Goal: Task Accomplishment & Management: Complete application form

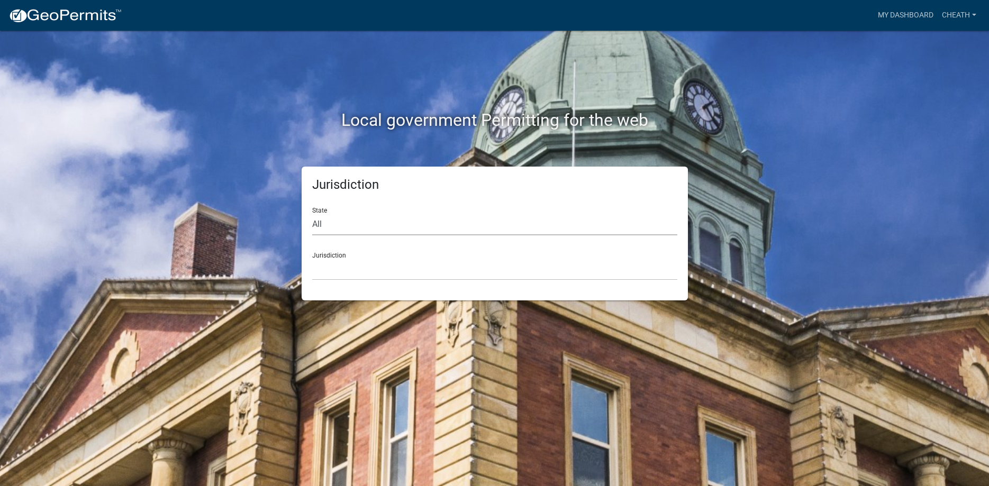
click at [312, 214] on select "All [US_STATE] [US_STATE] [US_STATE] [US_STATE] [US_STATE] [US_STATE] [US_STATE…" at bounding box center [494, 225] width 365 height 22
select select "[US_STATE]"
click option "[US_STATE]" at bounding box center [0, 0] width 0 height 0
click at [312, 259] on select "[GEOGRAPHIC_DATA], [US_STATE][PERSON_NAME][GEOGRAPHIC_DATA], [US_STATE][PERSON_…" at bounding box center [494, 270] width 365 height 22
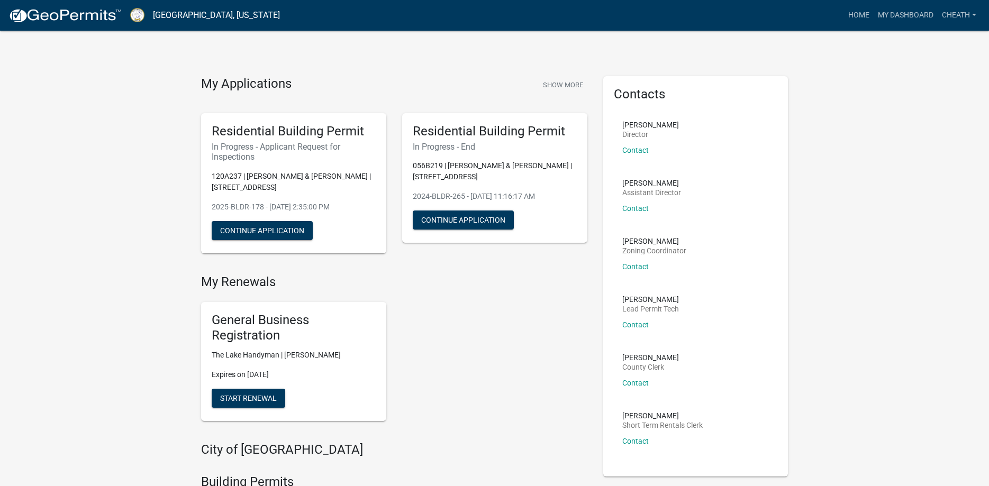
click at [302, 200] on div "Residential Building Permit In Progress - Applicant Request for Inspections 120…" at bounding box center [293, 183] width 185 height 140
click at [284, 228] on button "Continue Application" at bounding box center [262, 230] width 101 height 19
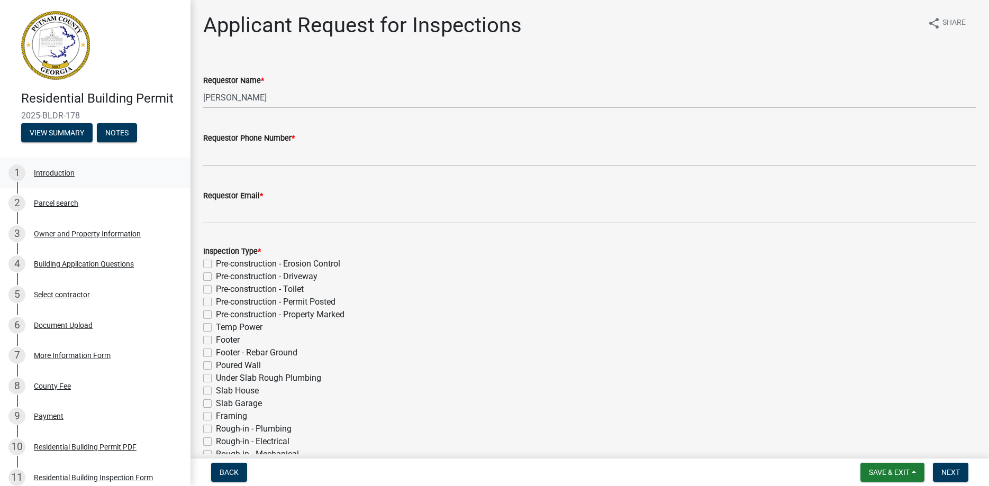
click at [50, 172] on div "Introduction" at bounding box center [54, 172] width 41 height 7
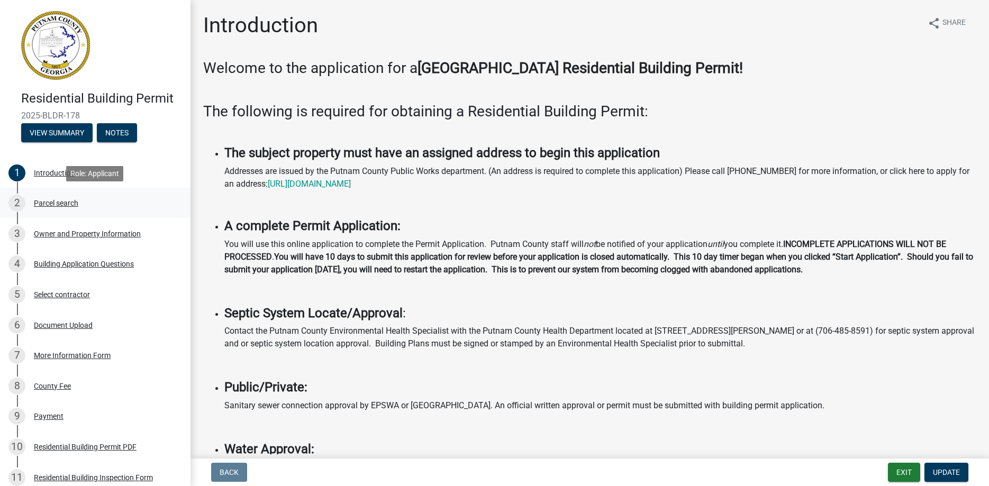
click at [50, 203] on div "Parcel search" at bounding box center [56, 202] width 44 height 7
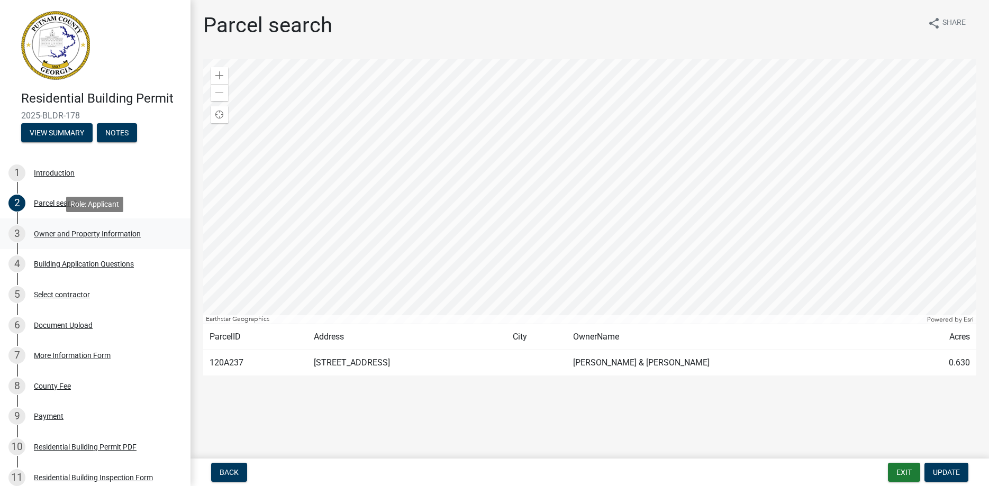
click at [43, 232] on div "Owner and Property Information" at bounding box center [87, 233] width 107 height 7
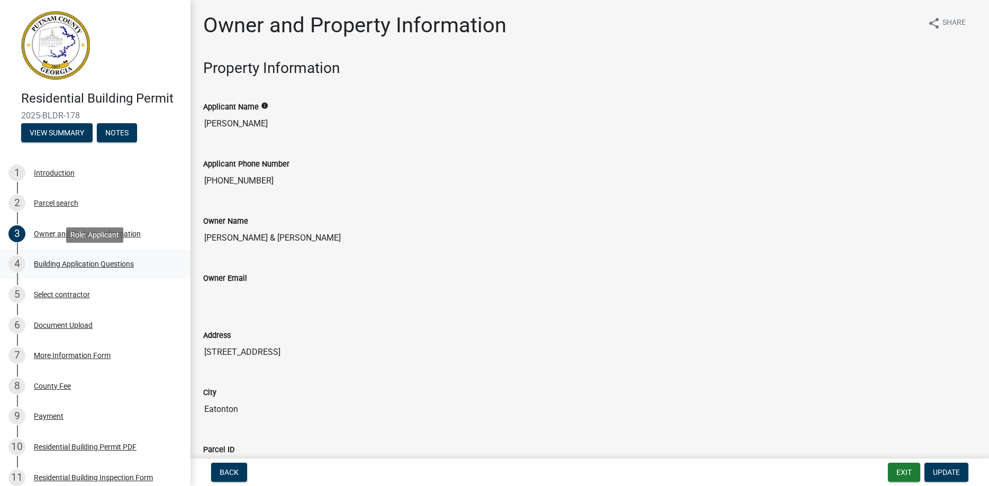
click at [51, 267] on div "Building Application Questions" at bounding box center [84, 263] width 100 height 7
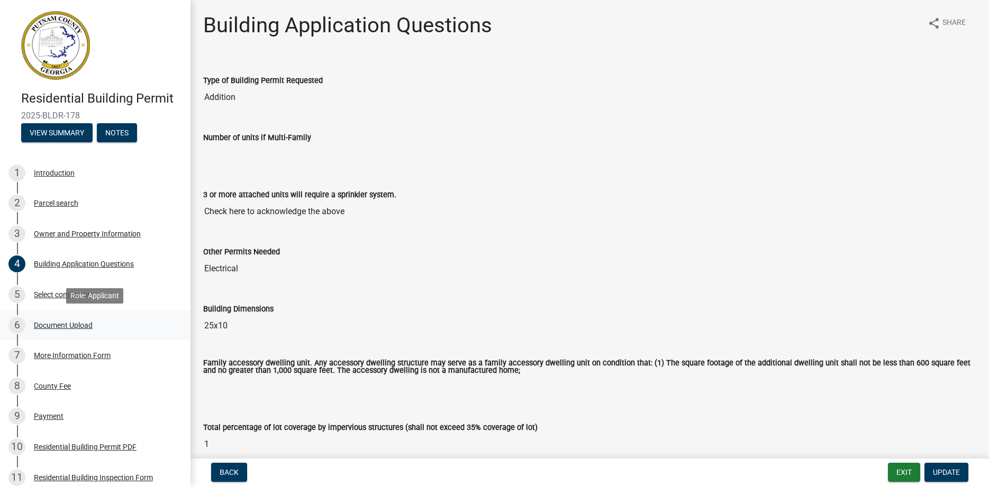
click at [59, 326] on div "Document Upload" at bounding box center [63, 325] width 59 height 7
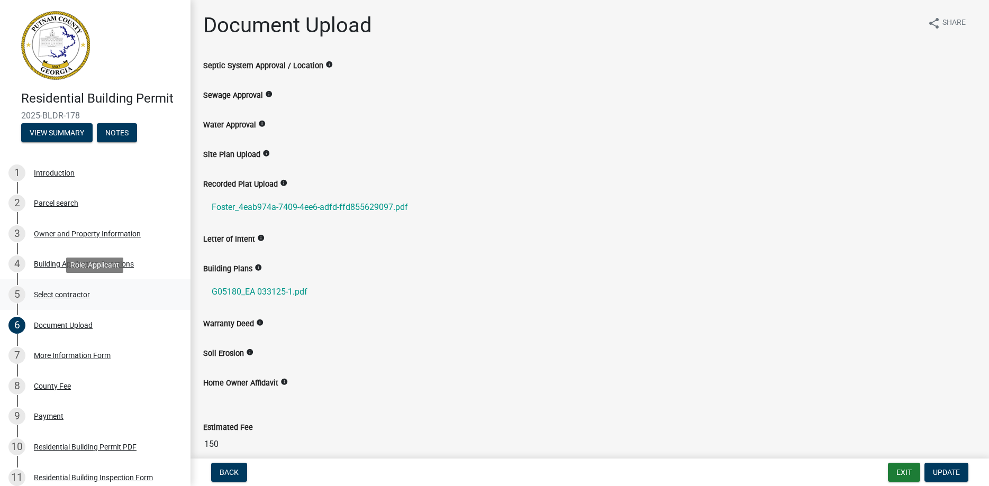
click at [43, 296] on div "Select contractor" at bounding box center [62, 294] width 56 height 7
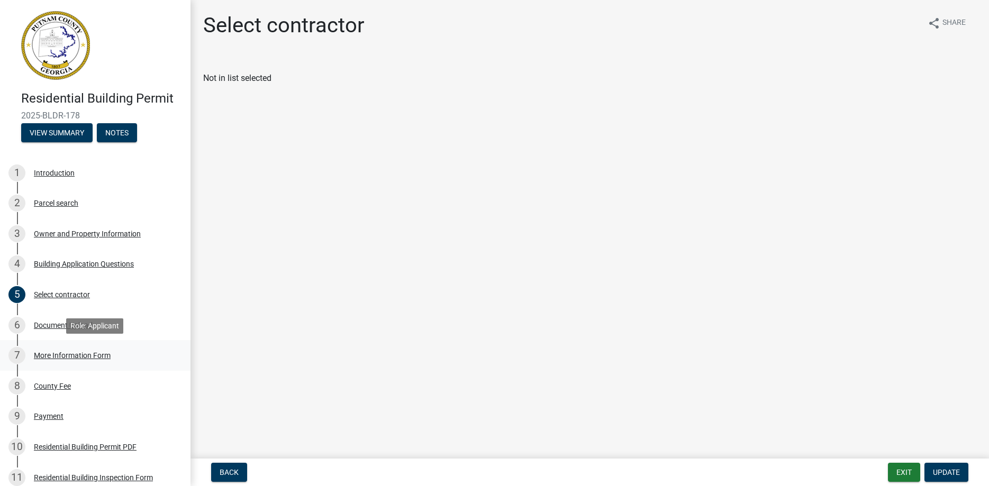
click at [64, 355] on div "More Information Form" at bounding box center [72, 355] width 77 height 7
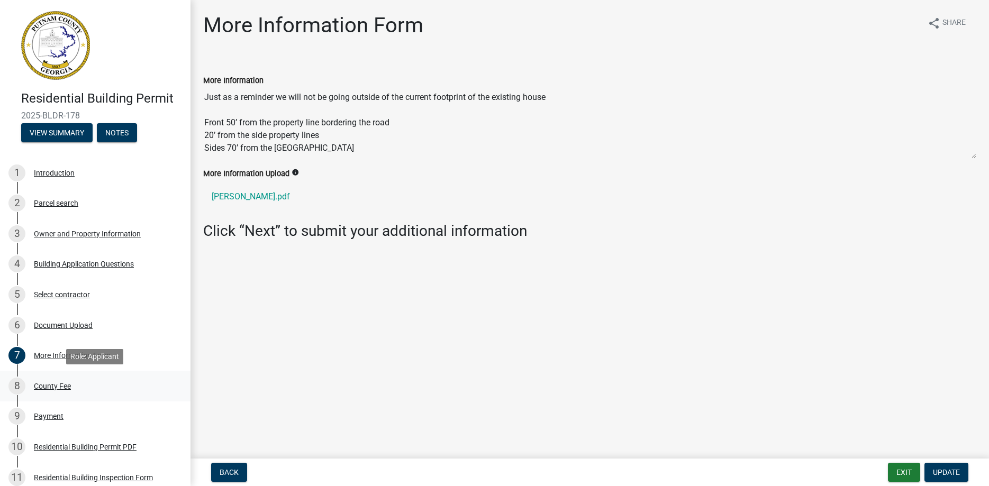
click at [59, 387] on div "County Fee" at bounding box center [52, 385] width 37 height 7
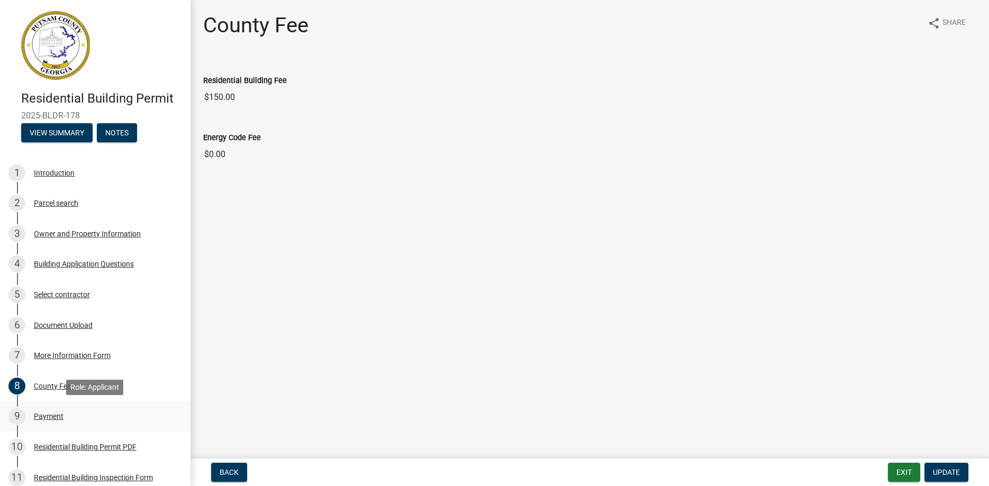
click at [51, 415] on div "Payment" at bounding box center [49, 416] width 30 height 7
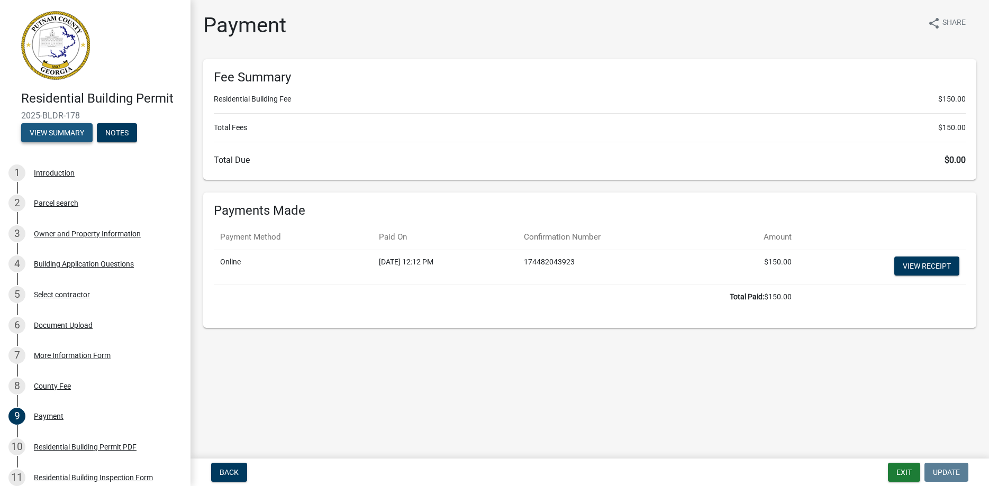
click at [47, 131] on button "View Summary" at bounding box center [56, 132] width 71 height 19
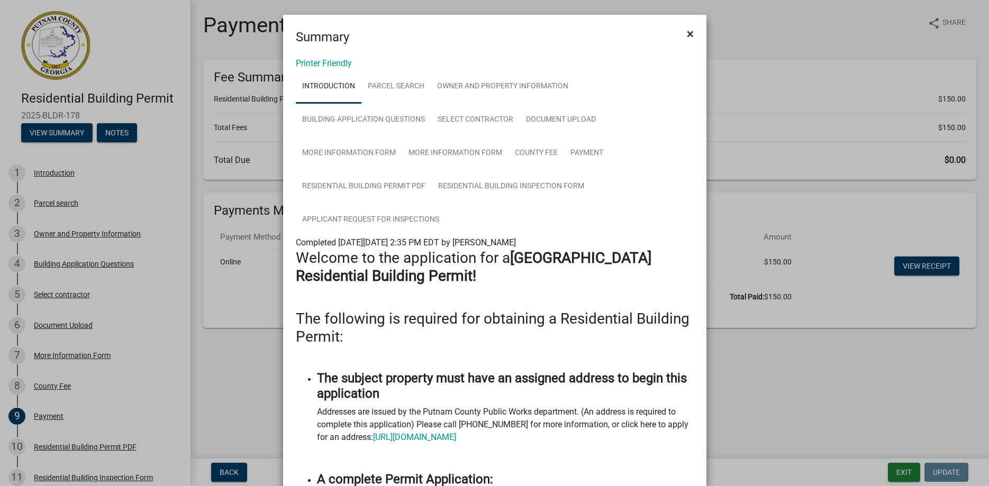
click at [688, 32] on span "×" at bounding box center [690, 33] width 7 height 15
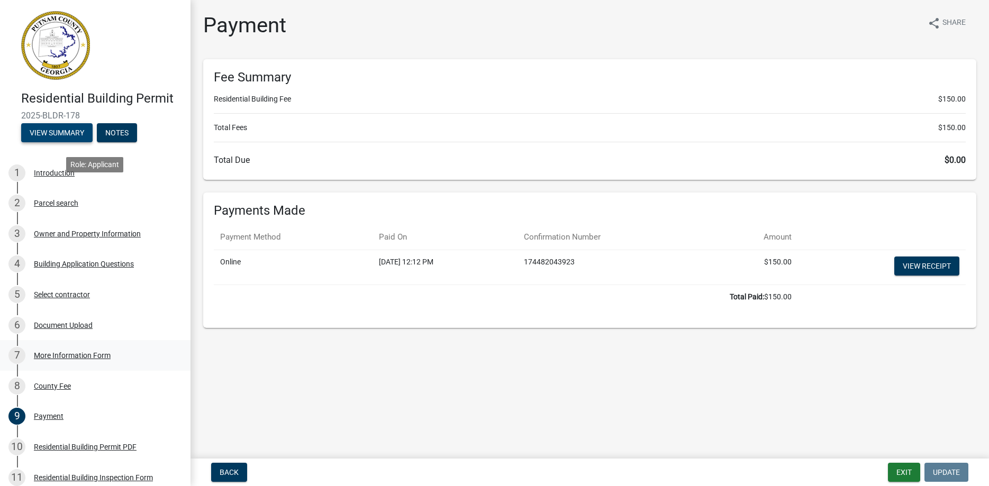
scroll to position [166, 0]
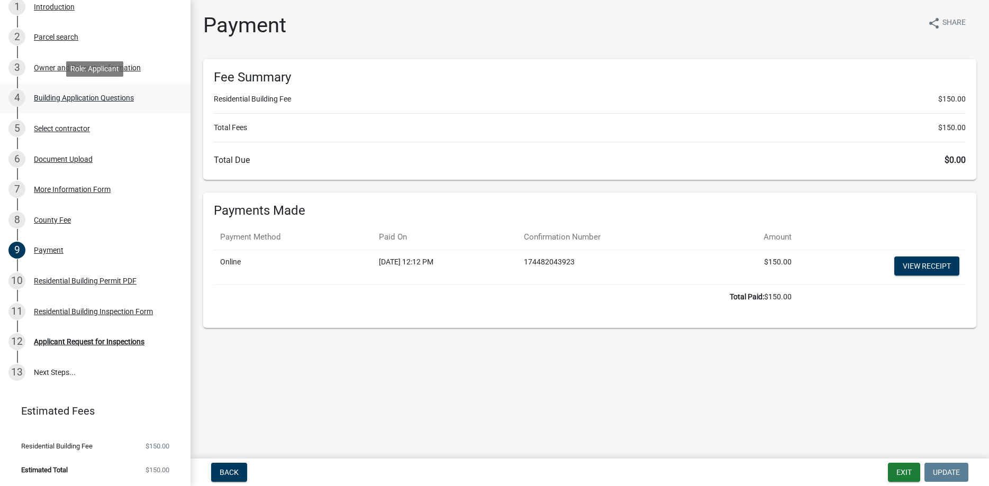
click at [51, 98] on div "Building Application Questions" at bounding box center [84, 97] width 100 height 7
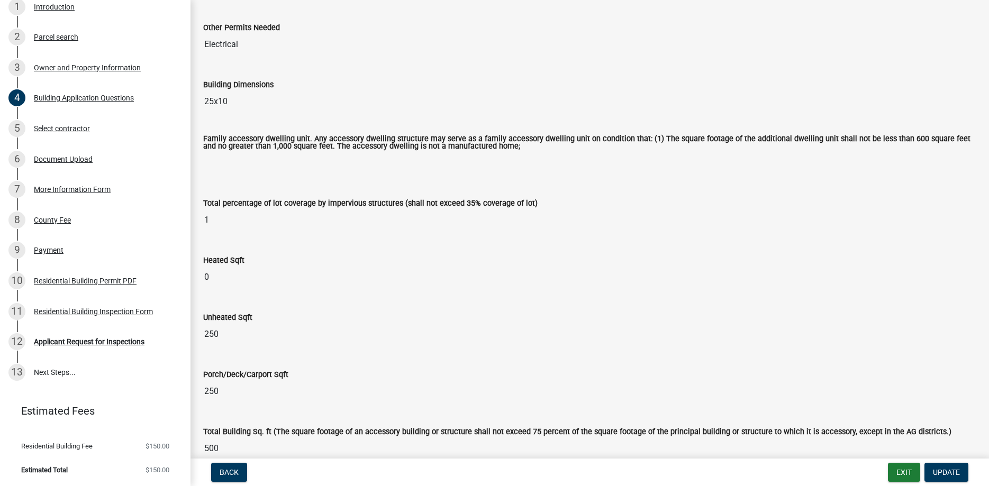
scroll to position [0, 0]
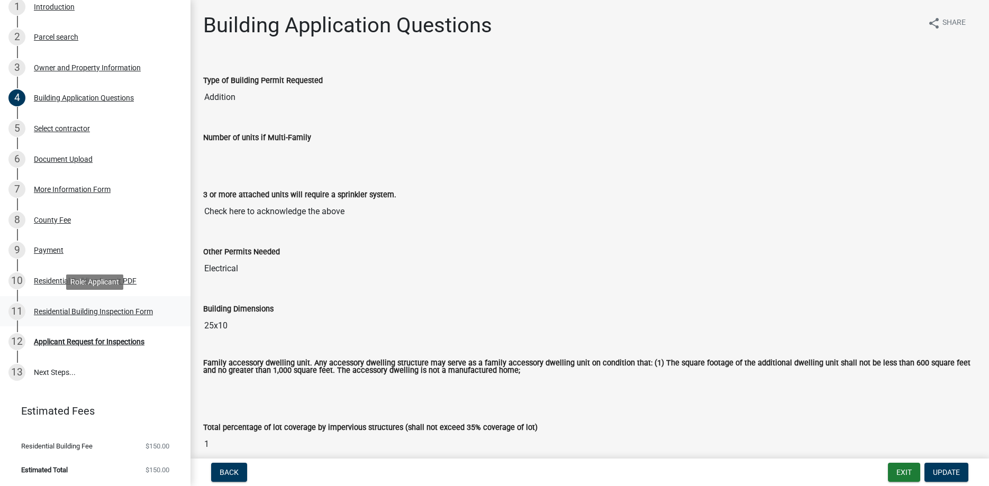
click at [73, 308] on div "Residential Building Inspection Form" at bounding box center [93, 311] width 119 height 7
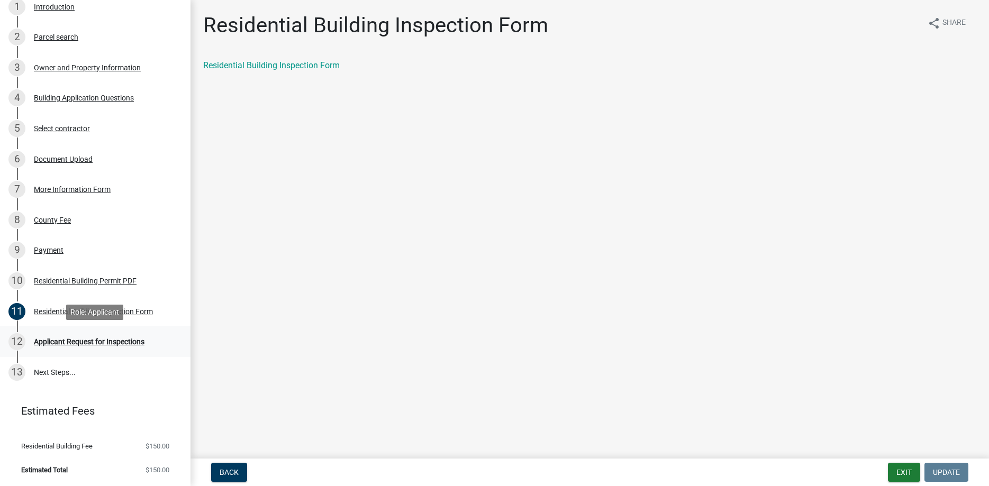
click at [67, 341] on div "Applicant Request for Inspections" at bounding box center [89, 341] width 111 height 7
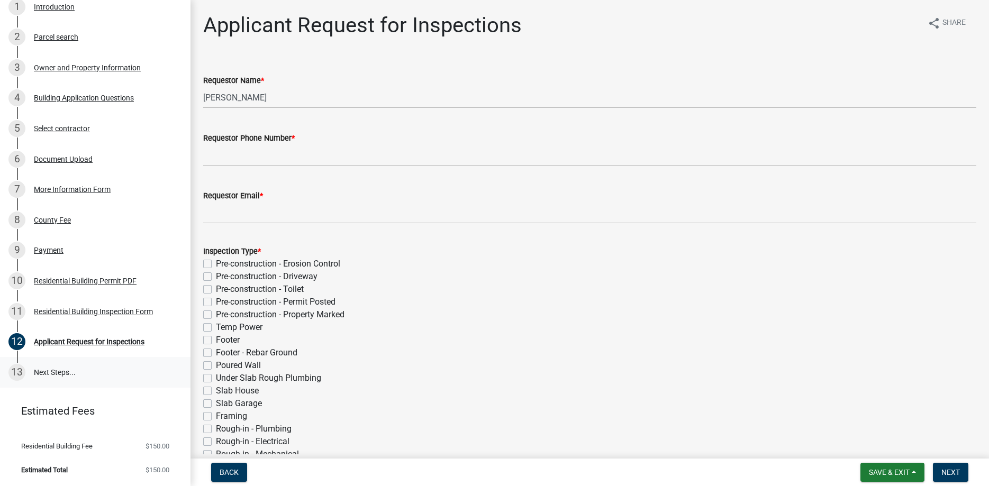
click at [57, 365] on link "13 Next Steps..." at bounding box center [95, 372] width 190 height 31
click at [54, 372] on link "13 Next Steps..." at bounding box center [95, 372] width 190 height 31
click at [47, 159] on div "Document Upload" at bounding box center [63, 159] width 59 height 7
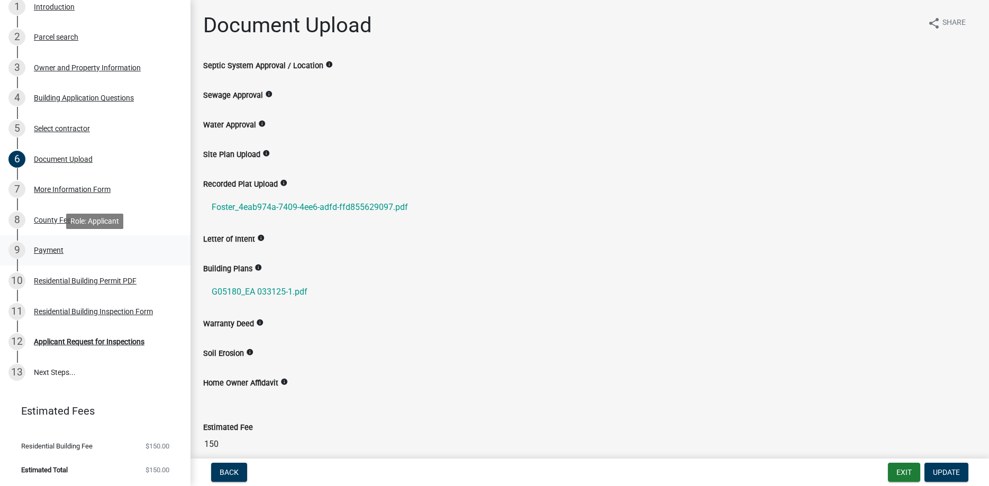
click at [44, 247] on div "Payment" at bounding box center [49, 250] width 30 height 7
